Goal: Information Seeking & Learning: Learn about a topic

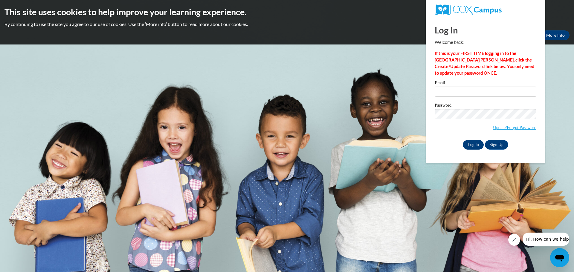
type input "lindsayhall77@gmail.com"
click at [478, 146] on input "Log In" at bounding box center [473, 145] width 21 height 10
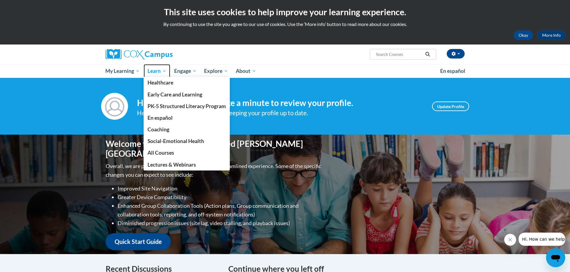
click at [162, 71] on span "Learn" at bounding box center [156, 71] width 19 height 7
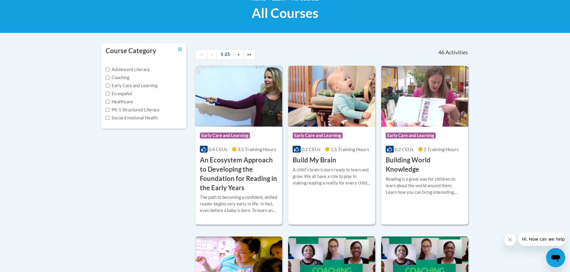
scroll to position [90, 0]
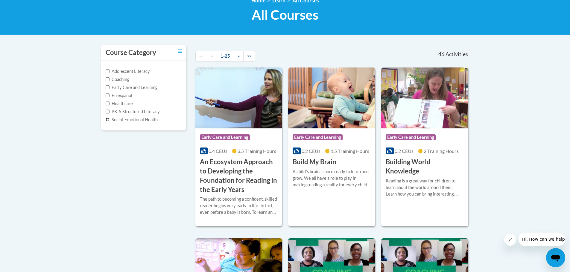
click at [108, 120] on input "Social-Emotional Health" at bounding box center [108, 120] width 4 height 4
checkbox input "true"
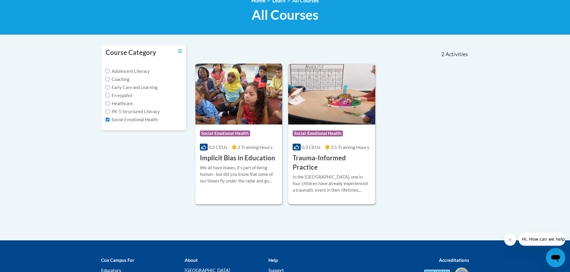
click at [333, 156] on h3 "Trauma-Informed Practice" at bounding box center [332, 163] width 78 height 19
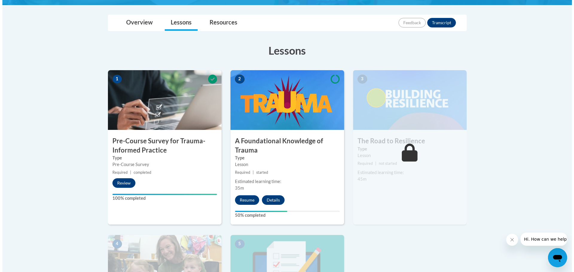
scroll to position [150, 0]
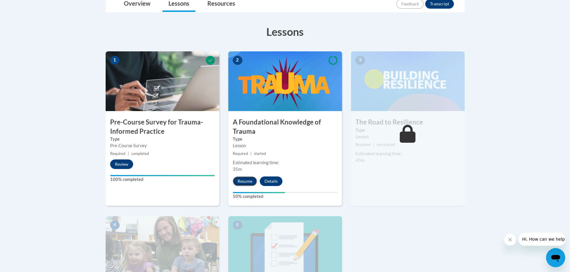
click at [249, 180] on button "Resume" at bounding box center [245, 182] width 24 height 10
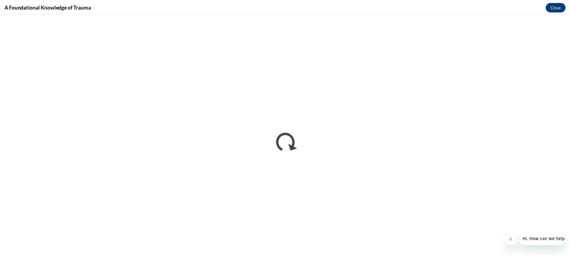
scroll to position [0, 0]
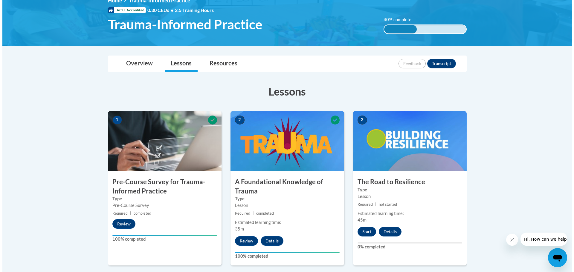
scroll to position [150, 0]
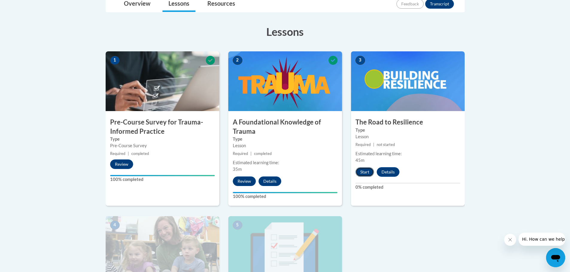
click at [361, 171] on button "Start" at bounding box center [364, 172] width 19 height 10
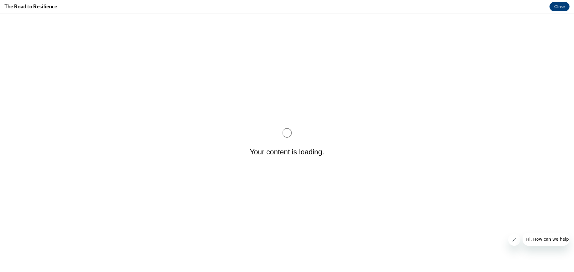
scroll to position [0, 0]
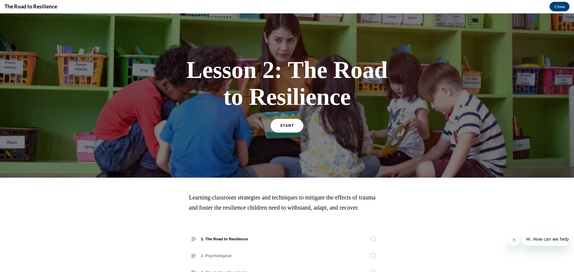
click at [277, 126] on link "START" at bounding box center [287, 126] width 33 height 14
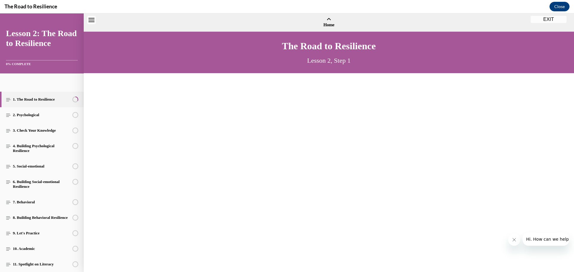
scroll to position [18, 0]
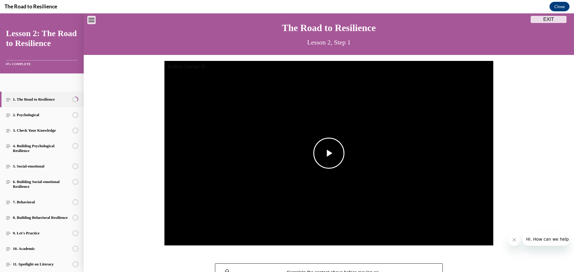
click at [329, 153] on span "Video player" at bounding box center [329, 153] width 0 height 0
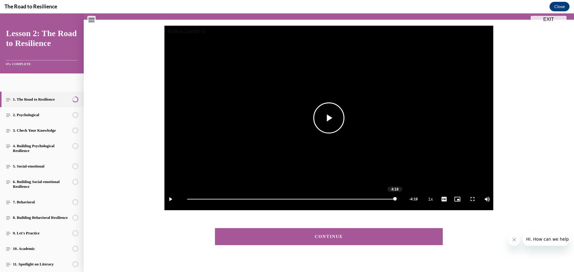
scroll to position [61, 0]
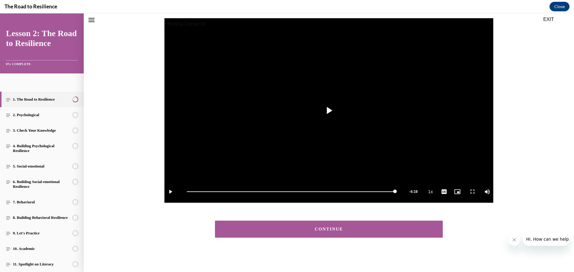
click at [329, 226] on button "CONTINUE" at bounding box center [329, 229] width 228 height 17
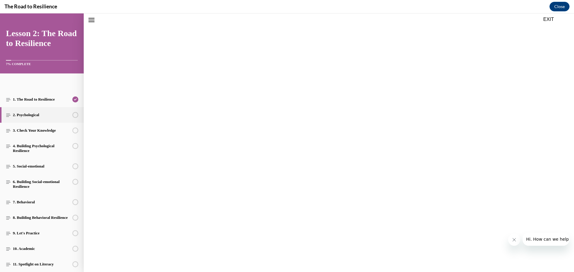
scroll to position [19, 0]
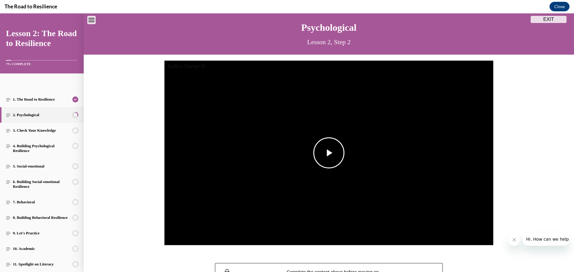
click at [329, 153] on span "Video player" at bounding box center [329, 153] width 0 height 0
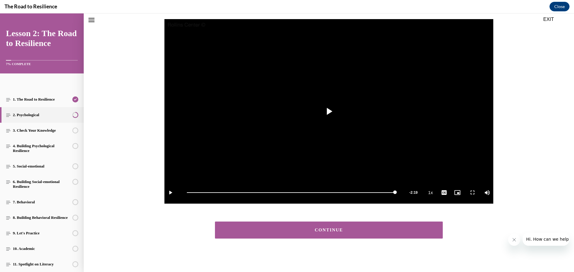
scroll to position [61, 0]
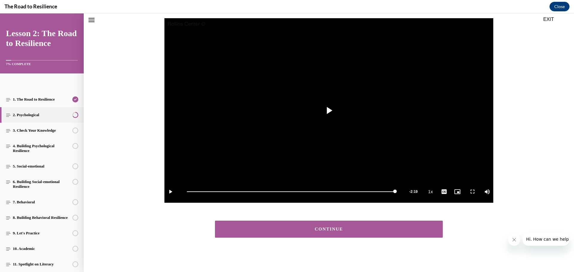
click at [308, 228] on div "CONTINUE" at bounding box center [328, 229] width 209 height 4
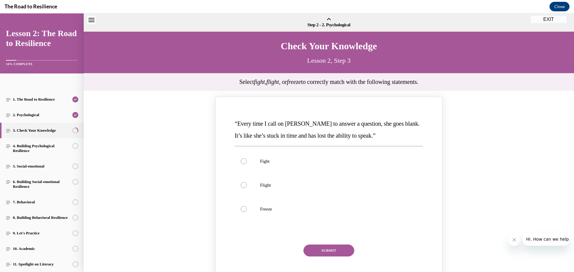
scroll to position [19, 0]
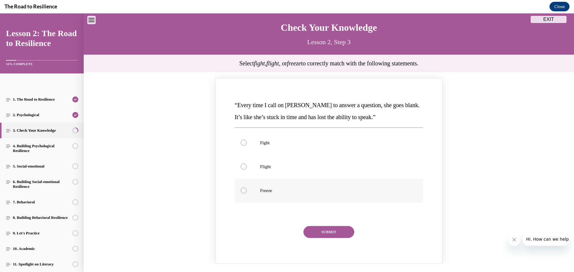
click at [243, 191] on div "Knowledge check: Multiple choice" at bounding box center [244, 191] width 6 height 6
click at [243, 191] on input "Freeze" at bounding box center [244, 191] width 6 height 6
radio input "true"
click at [346, 234] on button "SUBMIT" at bounding box center [329, 232] width 51 height 12
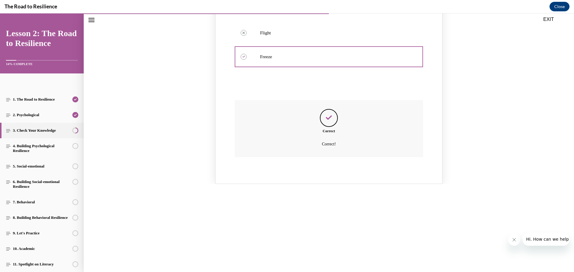
scroll to position [198, 0]
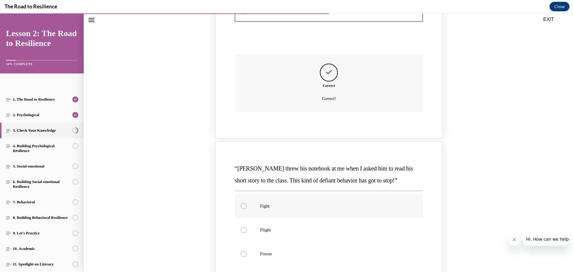
click at [243, 203] on label "Fight" at bounding box center [329, 206] width 188 height 24
click at [243, 203] on input "Fight" at bounding box center [244, 206] width 6 height 6
radio input "true"
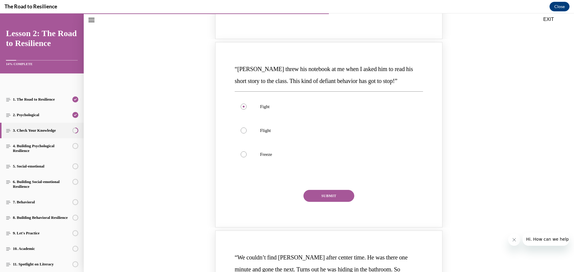
scroll to position [318, 0]
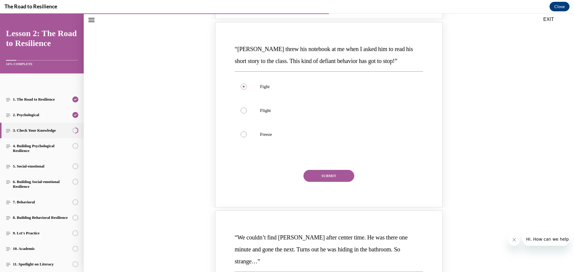
click at [333, 177] on button "SUBMIT" at bounding box center [329, 176] width 51 height 12
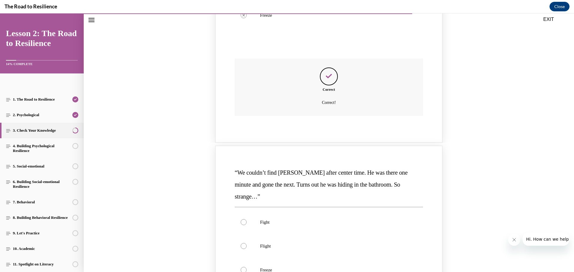
scroll to position [437, 0]
click at [242, 243] on div "Knowledge check: Multiple choice" at bounding box center [244, 246] width 6 height 6
click at [242, 243] on input "Flight" at bounding box center [244, 246] width 6 height 6
radio input "true"
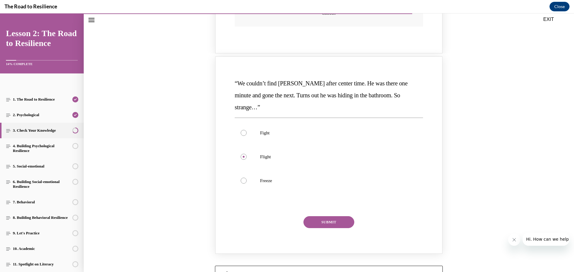
scroll to position [527, 0]
click at [335, 216] on button "SUBMIT" at bounding box center [329, 222] width 51 height 12
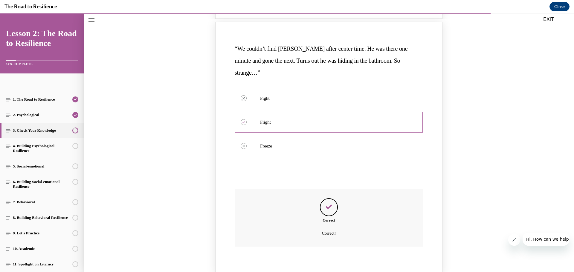
scroll to position [614, 0]
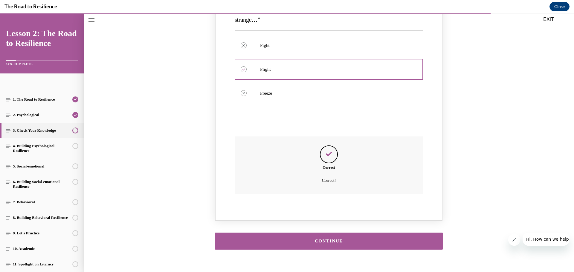
click at [341, 239] on div "CONTINUE" at bounding box center [328, 241] width 209 height 4
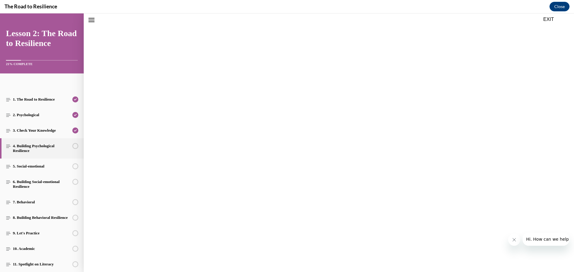
scroll to position [19, 0]
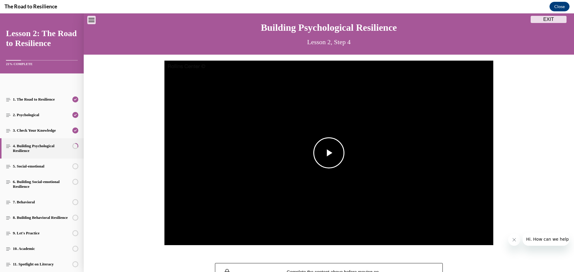
click at [329, 153] on span "Video player" at bounding box center [329, 153] width 0 height 0
click at [169, 234] on span "Video player" at bounding box center [170, 234] width 12 height 0
click at [329, 153] on span "Video player" at bounding box center [329, 153] width 0 height 0
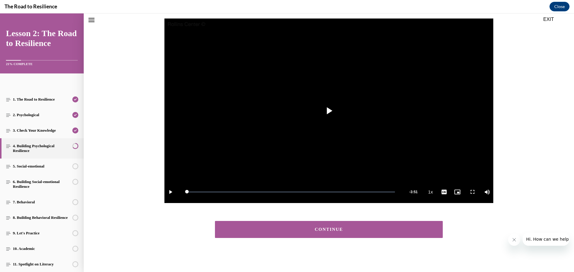
scroll to position [61, 0]
click at [328, 232] on button "CONTINUE" at bounding box center [329, 229] width 228 height 17
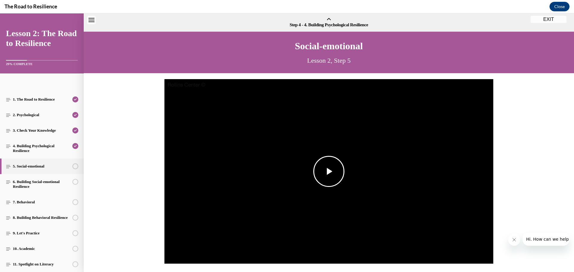
scroll to position [19, 0]
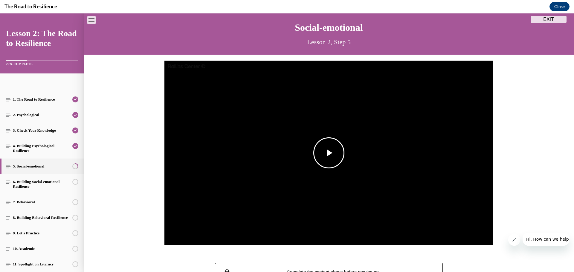
click at [329, 153] on span "Video player" at bounding box center [329, 153] width 0 height 0
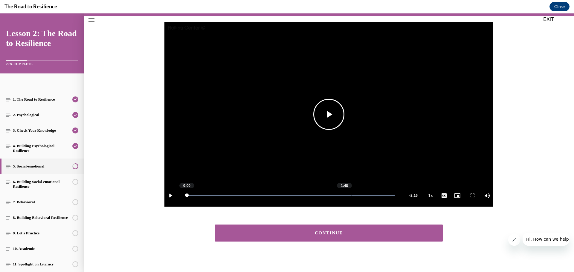
scroll to position [61, 0]
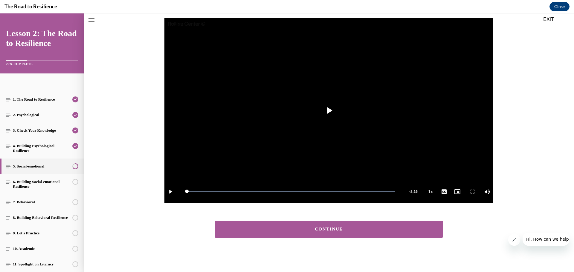
click at [327, 232] on div "CONTINUE" at bounding box center [328, 229] width 209 height 4
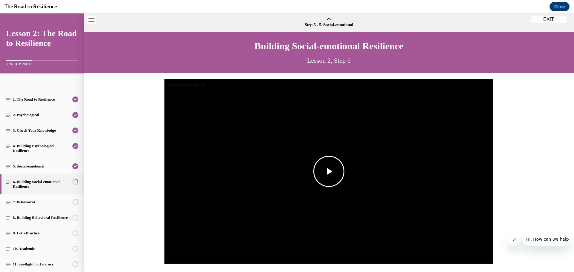
scroll to position [19, 0]
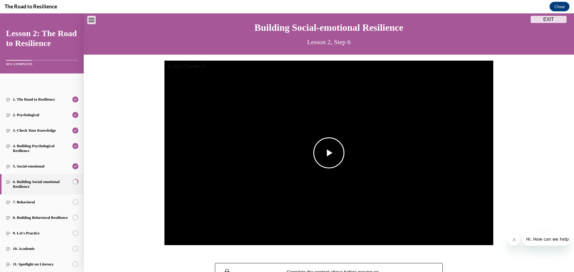
click at [329, 153] on span "Video player" at bounding box center [329, 153] width 0 height 0
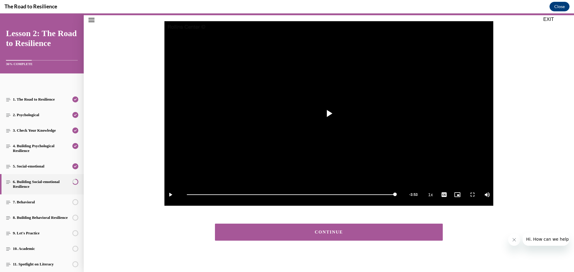
scroll to position [61, 0]
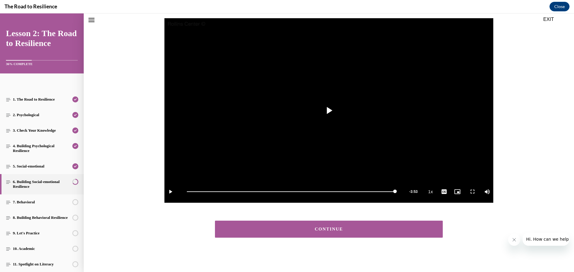
click at [318, 234] on button "CONTINUE" at bounding box center [329, 229] width 228 height 17
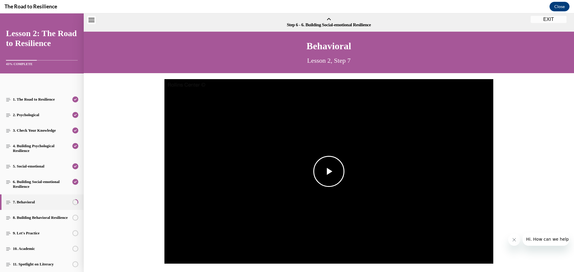
scroll to position [19, 0]
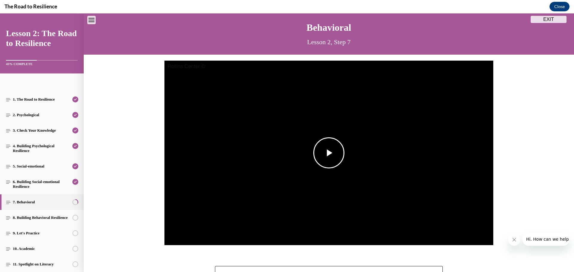
click at [329, 153] on span "Video player" at bounding box center [329, 153] width 0 height 0
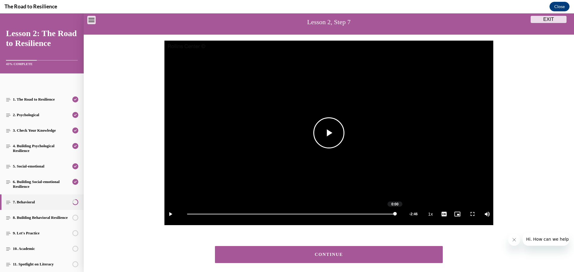
scroll to position [48, 0]
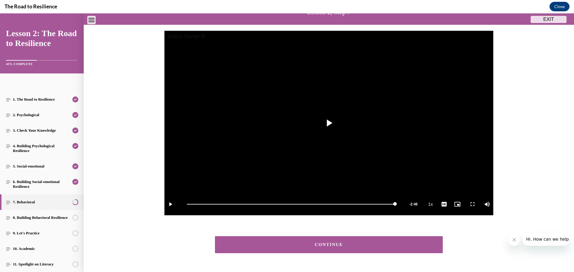
click at [330, 242] on button "CONTINUE" at bounding box center [329, 245] width 228 height 17
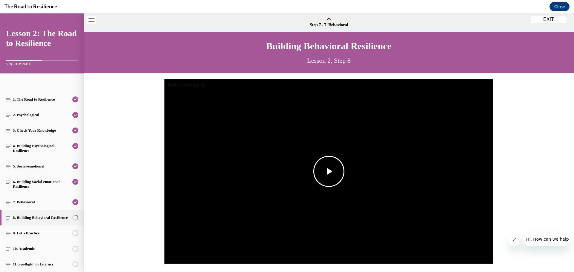
scroll to position [19, 0]
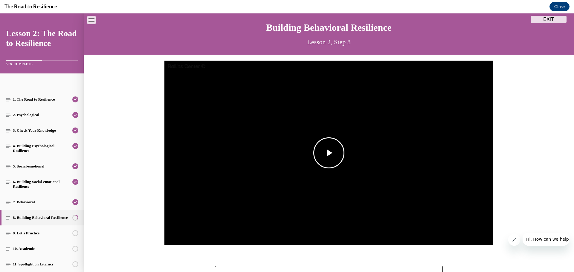
click at [329, 153] on span "Video player" at bounding box center [329, 153] width 0 height 0
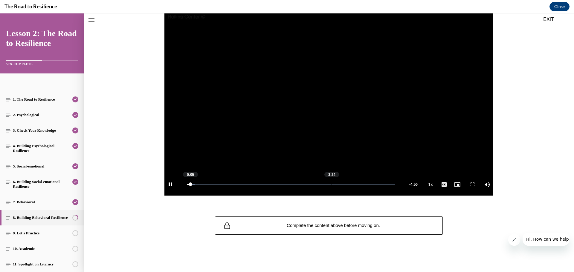
scroll to position [38, 0]
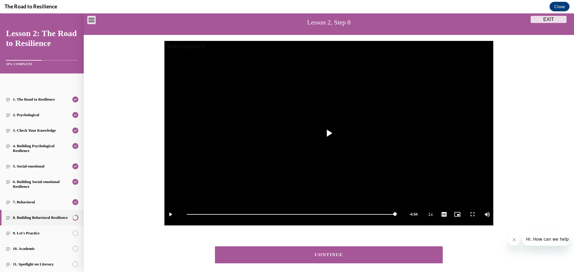
click at [319, 258] on button "CONTINUE" at bounding box center [329, 255] width 228 height 17
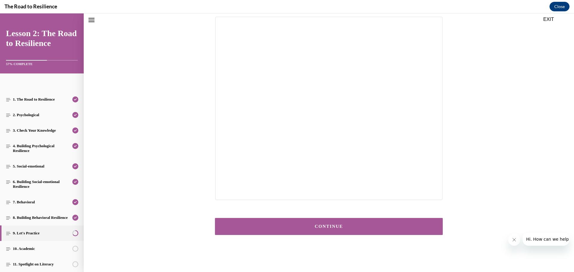
scroll to position [66, 0]
click at [320, 228] on div "CONTINUE" at bounding box center [328, 226] width 209 height 4
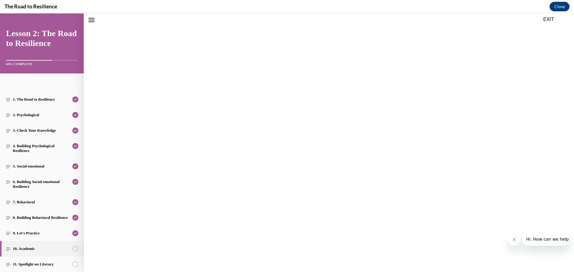
scroll to position [19, 0]
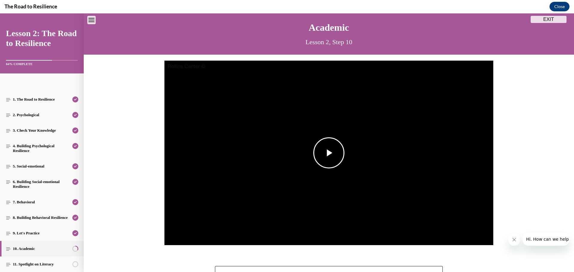
click at [329, 153] on span "Video player" at bounding box center [329, 153] width 0 height 0
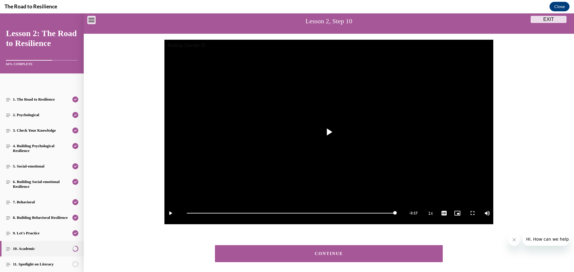
scroll to position [67, 0]
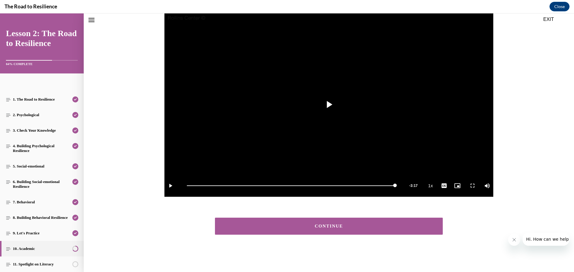
click at [334, 228] on div "CONTINUE" at bounding box center [328, 226] width 209 height 4
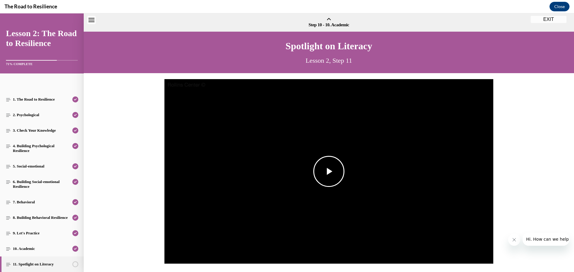
scroll to position [19, 0]
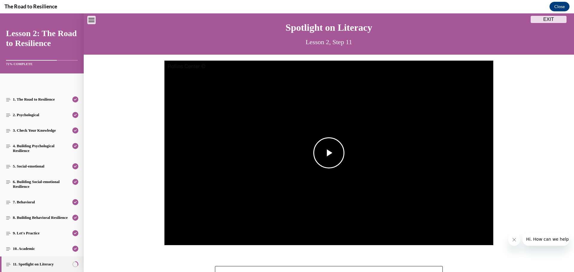
click at [329, 153] on span "Video player" at bounding box center [329, 153] width 0 height 0
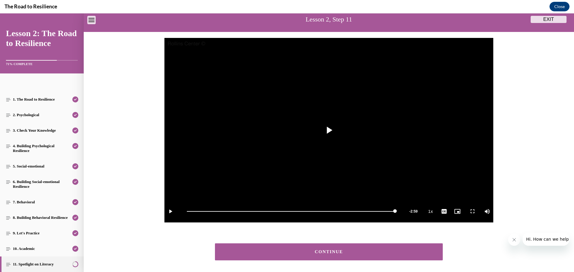
scroll to position [67, 0]
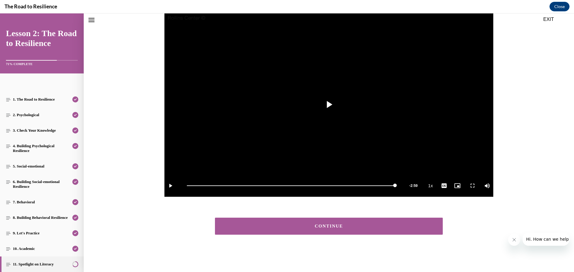
click at [314, 226] on div "CONTINUE" at bounding box center [328, 226] width 209 height 4
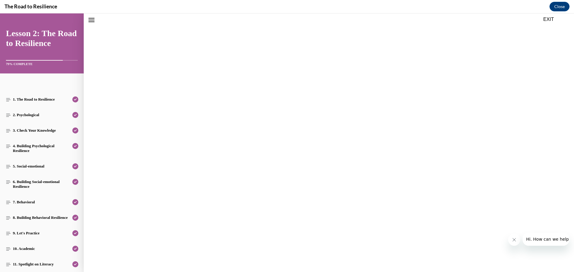
scroll to position [19, 0]
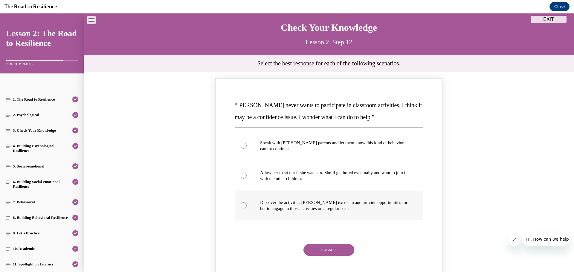
click at [245, 207] on label "Discover the activities [PERSON_NAME] excels in and provide opportunities for h…" at bounding box center [329, 206] width 188 height 30
click at [245, 207] on input "Discover the activities [PERSON_NAME] excels in and provide opportunities for h…" at bounding box center [244, 206] width 6 height 6
radio input "true"
click at [322, 251] on button "SUBMIT" at bounding box center [329, 250] width 51 height 12
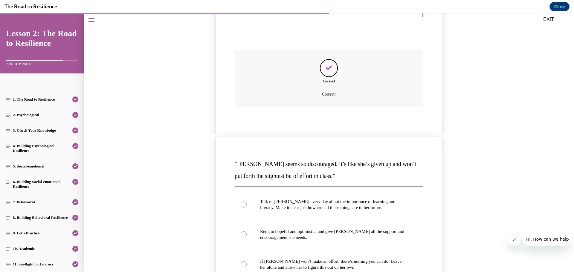
scroll to position [288, 0]
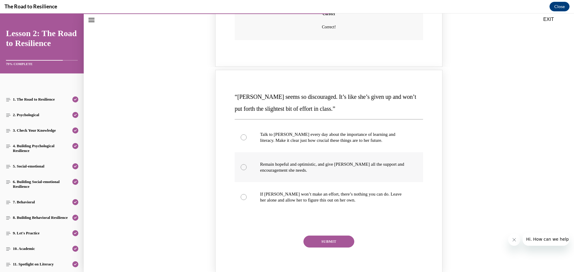
click at [241, 168] on div "Knowledge check: Multiple choice" at bounding box center [244, 167] width 6 height 6
click at [241, 168] on input "Remain hopeful and optimistic, and give [PERSON_NAME] all the support and encou…" at bounding box center [244, 167] width 6 height 6
radio input "true"
click at [322, 241] on button "SUBMIT" at bounding box center [329, 242] width 51 height 12
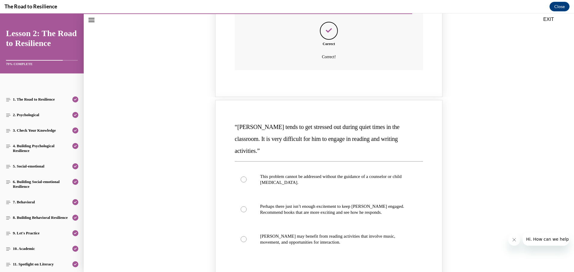
scroll to position [527, 0]
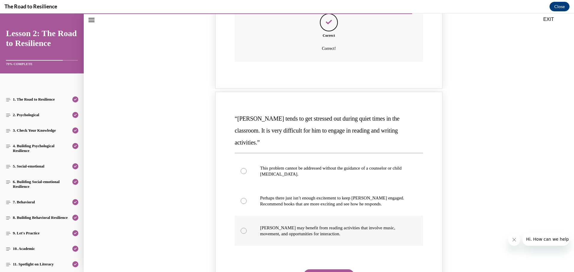
click at [247, 220] on label "[PERSON_NAME] may benefit from reading activities that involve music, movement,…" at bounding box center [329, 231] width 188 height 30
click at [247, 228] on input "[PERSON_NAME] may benefit from reading activities that involve music, movement,…" at bounding box center [244, 231] width 6 height 6
radio input "true"
click at [319, 270] on button "SUBMIT" at bounding box center [329, 276] width 51 height 12
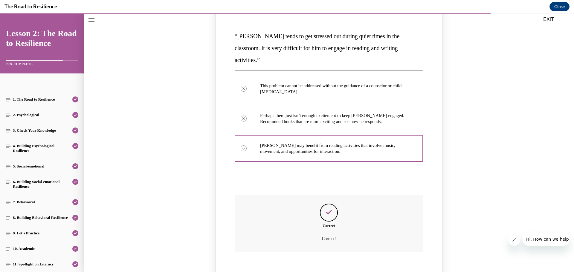
scroll to position [674, 0]
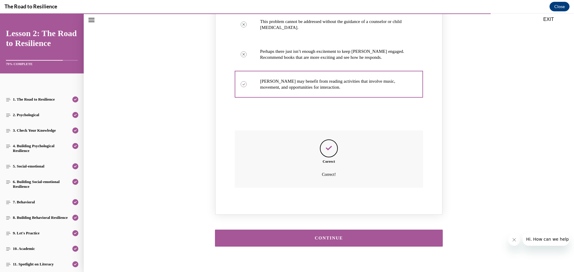
click at [310, 236] on div "CONTINUE" at bounding box center [328, 238] width 209 height 4
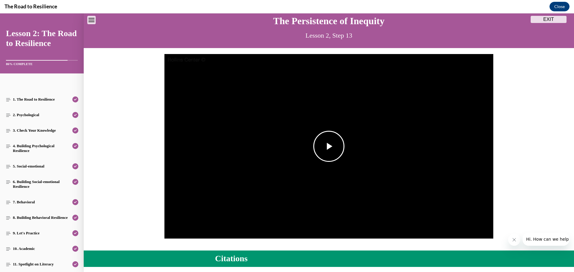
scroll to position [19, 0]
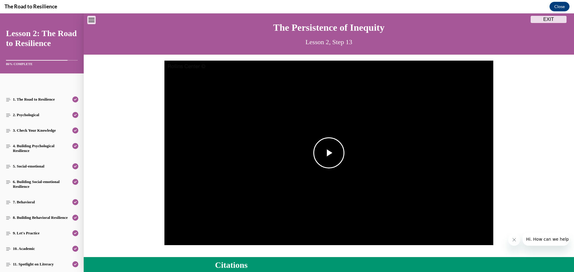
click at [329, 153] on span "Video player" at bounding box center [329, 153] width 0 height 0
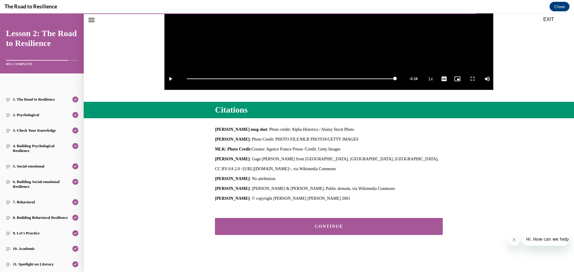
scroll to position [174, 0]
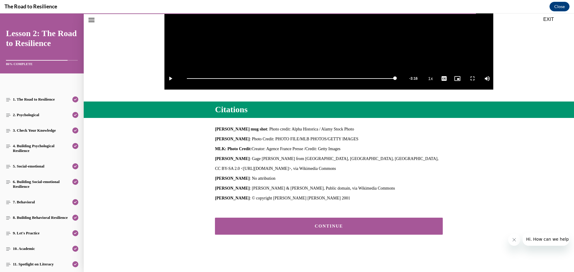
click at [325, 225] on div "CONTINUE" at bounding box center [328, 226] width 209 height 4
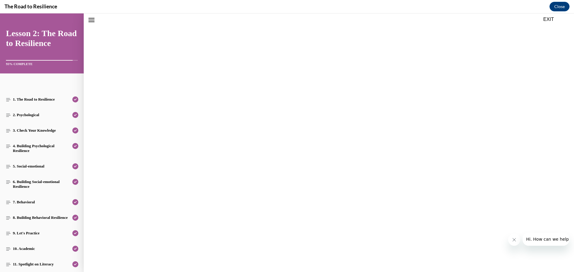
scroll to position [19, 0]
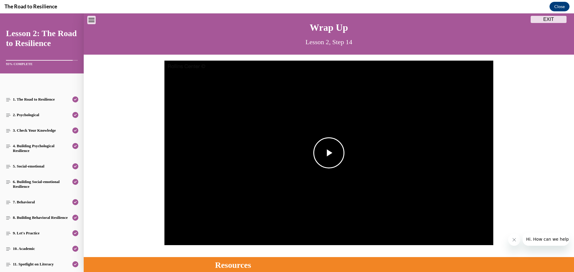
click at [329, 153] on span "Video player" at bounding box center [329, 153] width 0 height 0
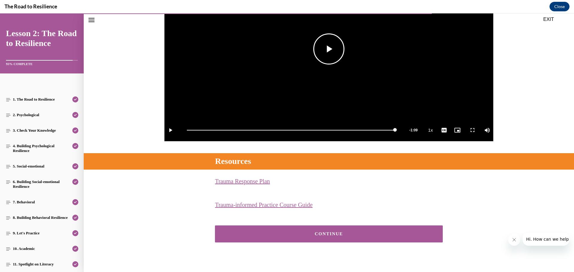
scroll to position [130, 0]
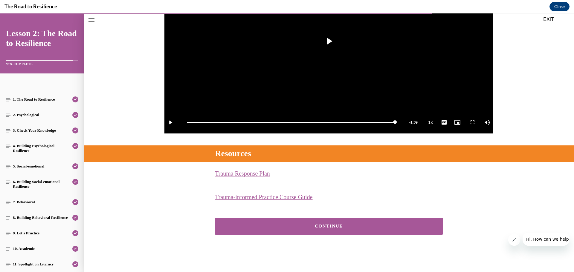
click at [248, 200] on link "Trauma-informed Practice Course Guide (opens in a new tab)" at bounding box center [264, 197] width 98 height 7
click at [228, 172] on link "Trauma Response Plan (opens in a new tab)" at bounding box center [242, 173] width 55 height 7
click at [298, 196] on link "Trauma-informed Practice Course Guide (opens in a new tab)" at bounding box center [264, 197] width 98 height 7
click at [348, 225] on div "CONTINUE" at bounding box center [328, 226] width 209 height 4
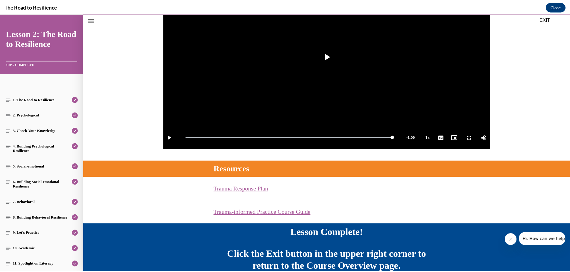
scroll to position [57, 0]
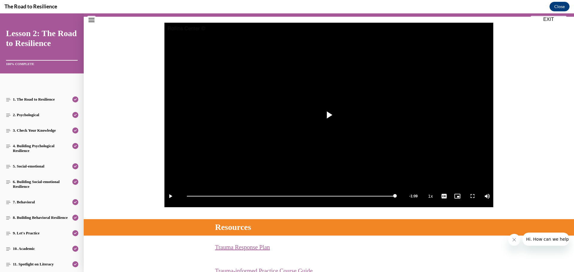
click at [546, 18] on button "EXIT" at bounding box center [549, 19] width 36 height 7
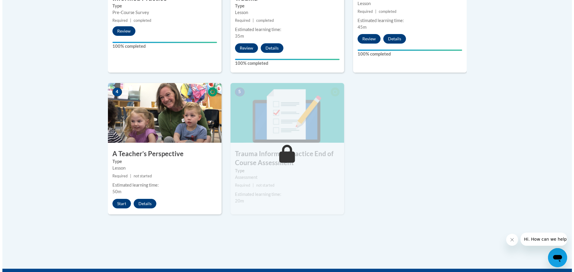
scroll to position [299, 0]
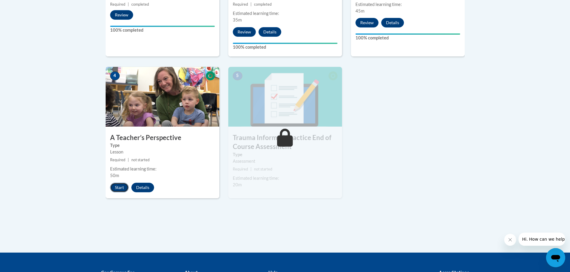
click at [123, 189] on button "Start" at bounding box center [119, 188] width 19 height 10
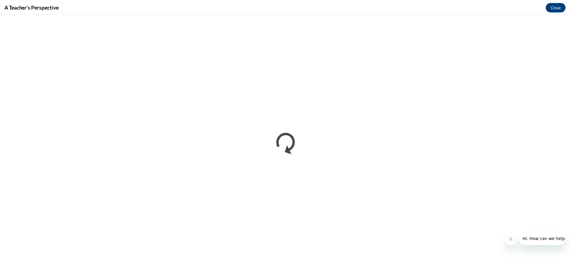
scroll to position [0, 0]
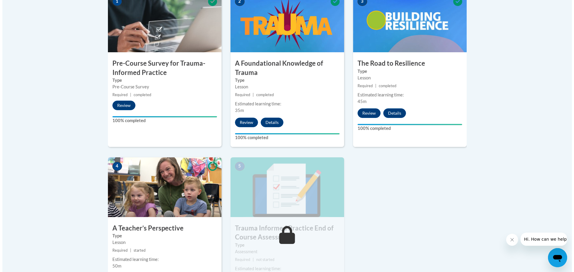
scroll to position [269, 0]
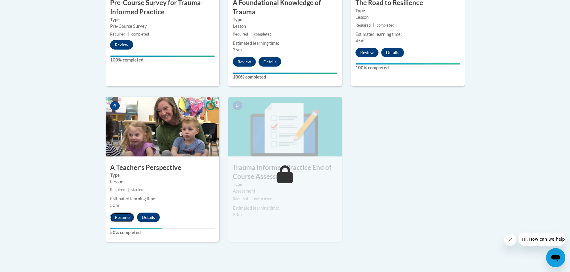
click at [121, 219] on button "Resume" at bounding box center [122, 218] width 24 height 10
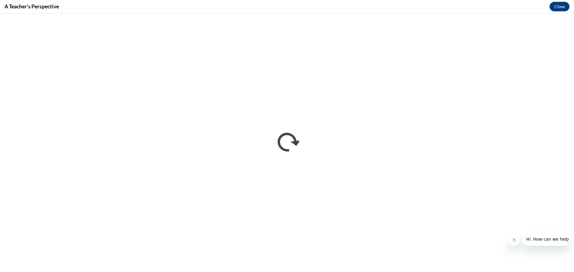
scroll to position [0, 0]
